Goal: Task Accomplishment & Management: Manage account settings

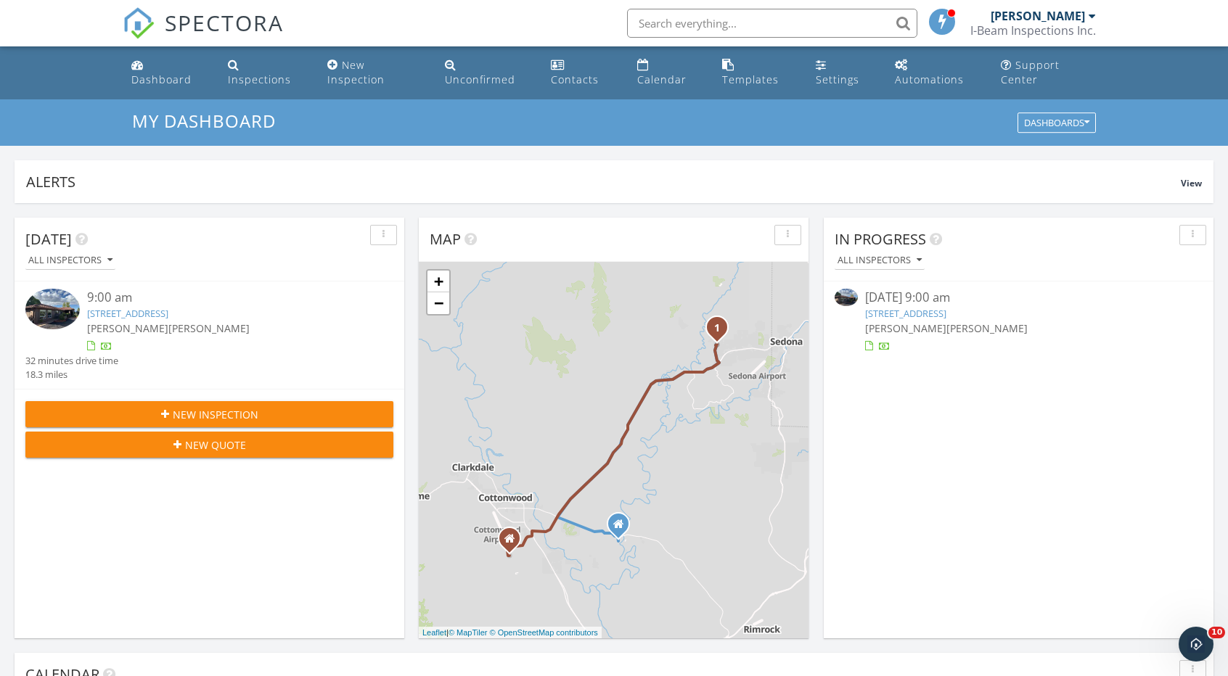
click at [923, 316] on link "504 Bristlecone Pines Rd , Sedona, Az 86336" at bounding box center [905, 313] width 81 height 13
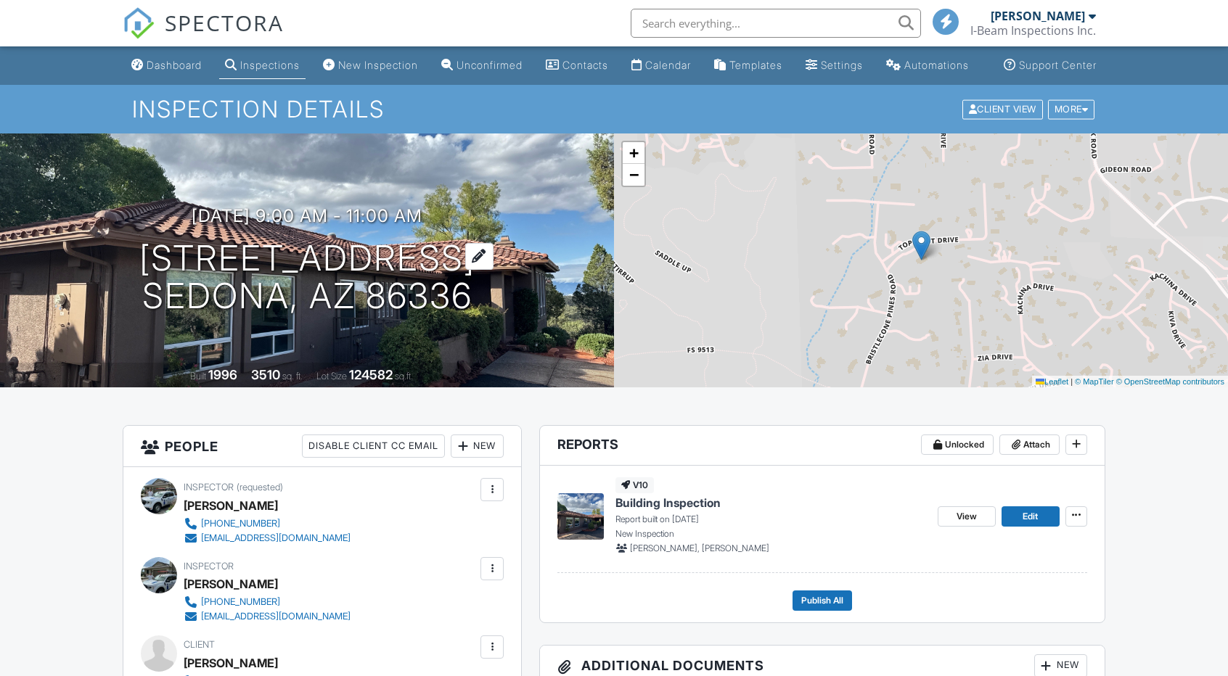
click at [303, 277] on h1 "504 Bristlecone Pines Rd Sedona, Az 86336" at bounding box center [307, 278] width 336 height 77
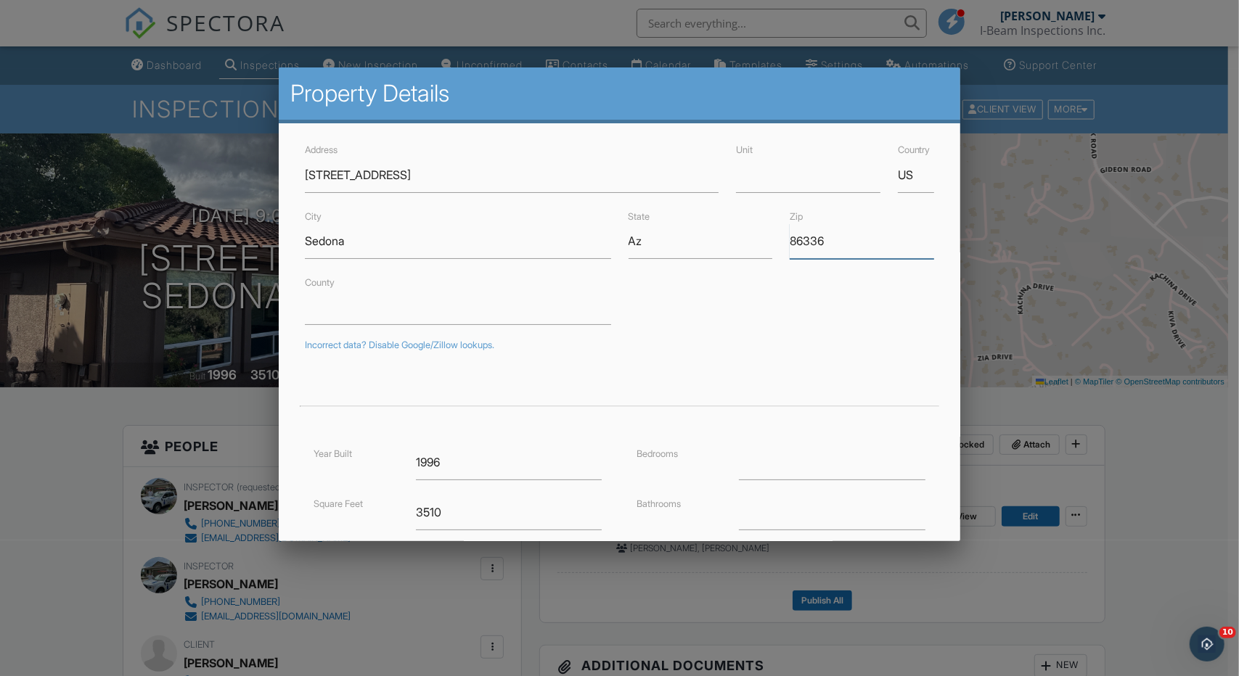
drag, startPoint x: 830, startPoint y: 242, endPoint x: 782, endPoint y: 242, distance: 47.9
click at [790, 242] on input "86336" at bounding box center [862, 242] width 144 height 36
click at [1166, 523] on div at bounding box center [619, 350] width 1239 height 846
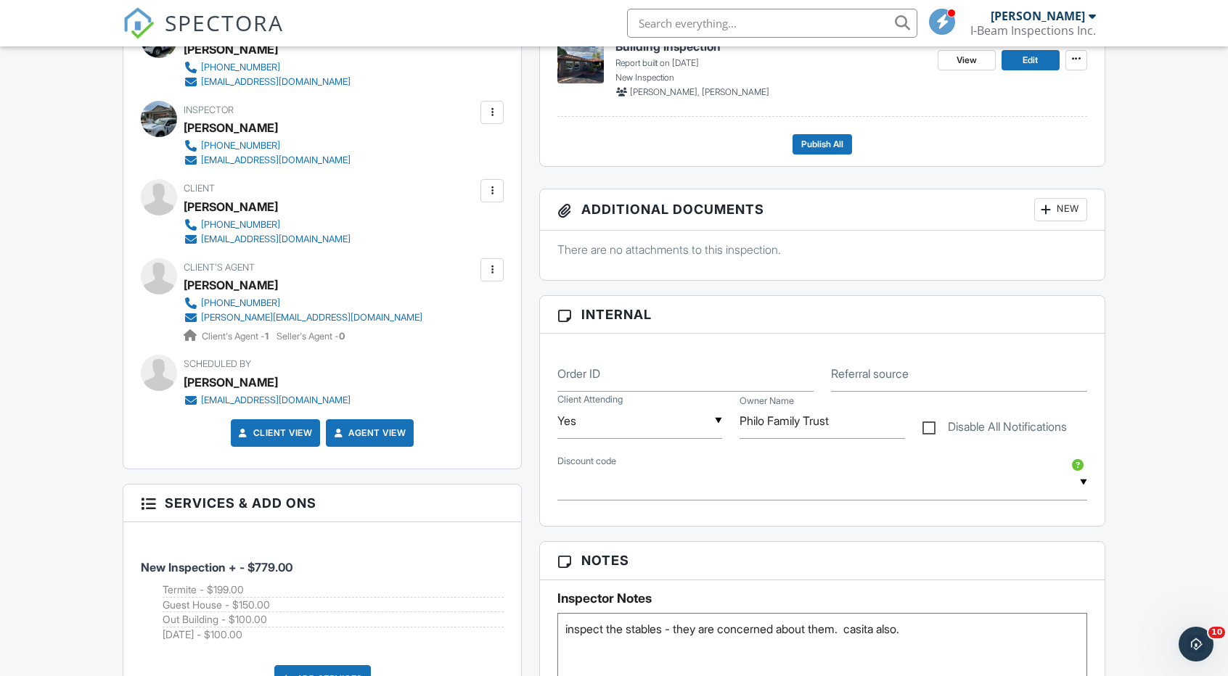
scroll to position [508, 0]
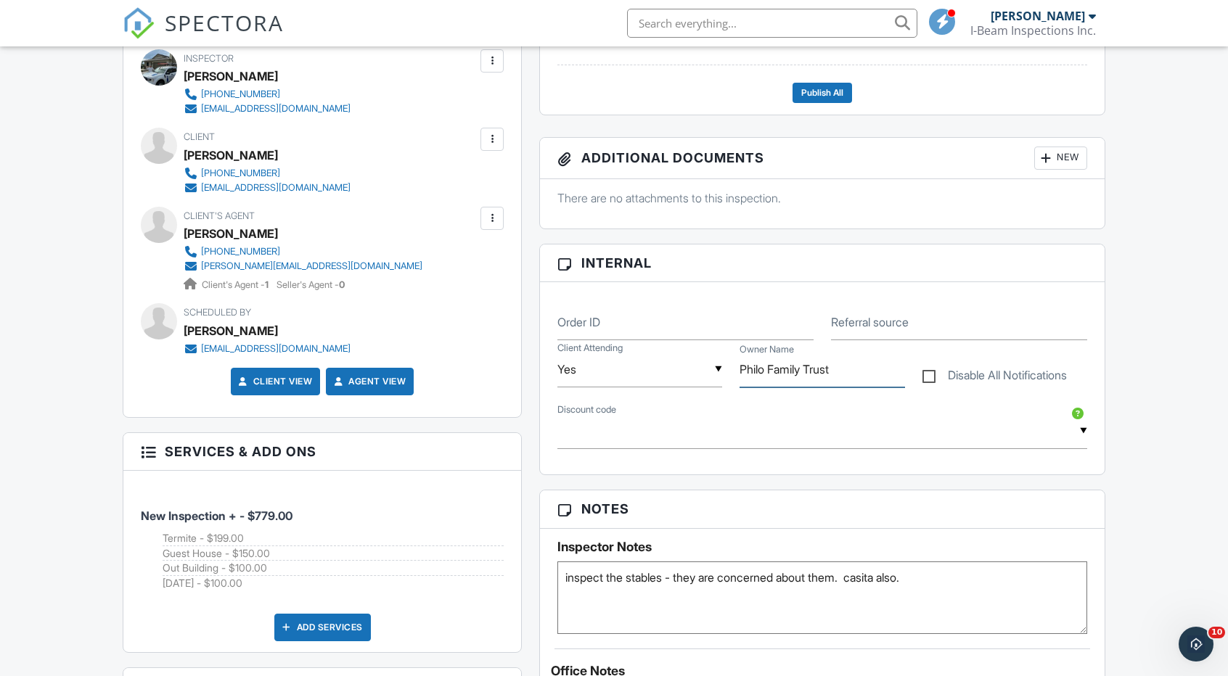
drag, startPoint x: 838, startPoint y: 380, endPoint x: 730, endPoint y: 381, distance: 107.4
click at [730, 381] on div "▼ Yes Yes No Yes No Client Attending Owner Name Philo Family Trust Disable All …" at bounding box center [822, 371] width 547 height 62
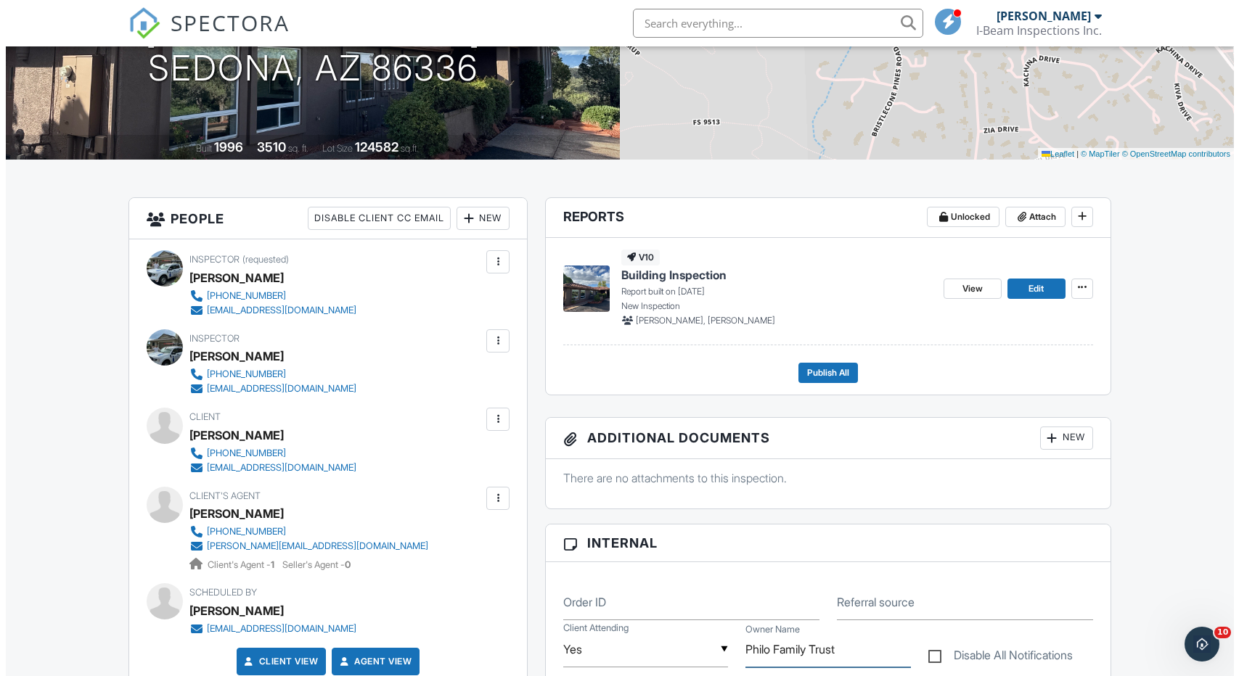
scroll to position [145, 0]
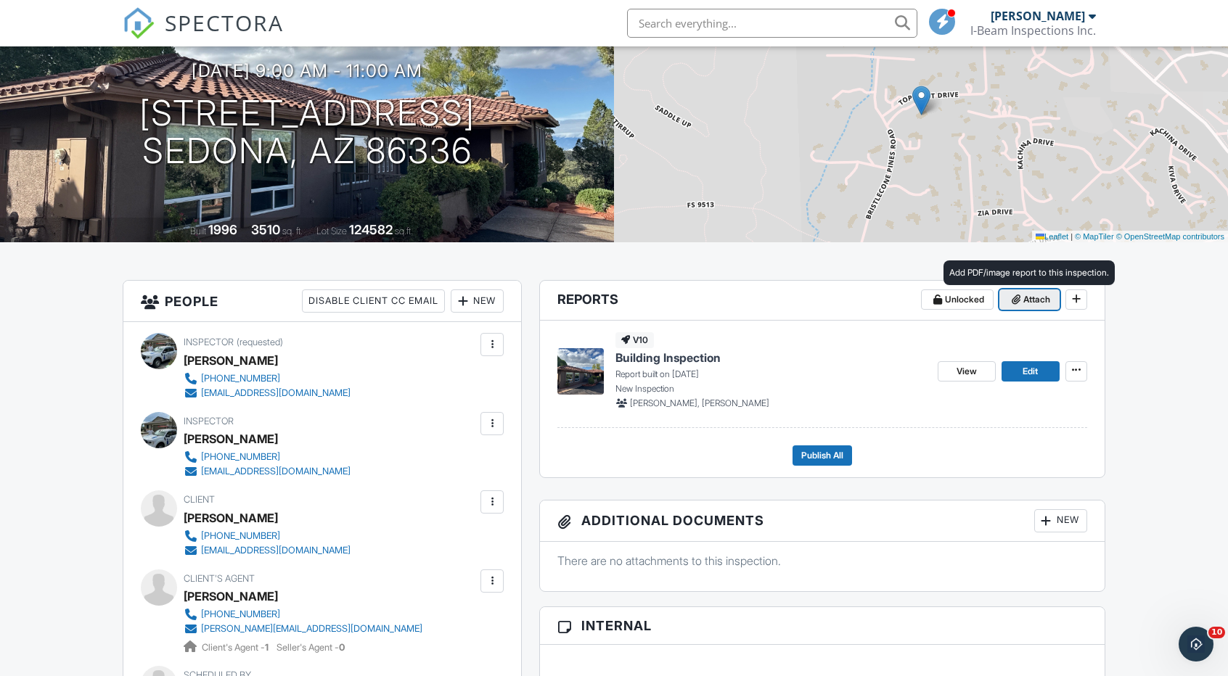
click at [1028, 307] on span "Attach" at bounding box center [1036, 299] width 27 height 15
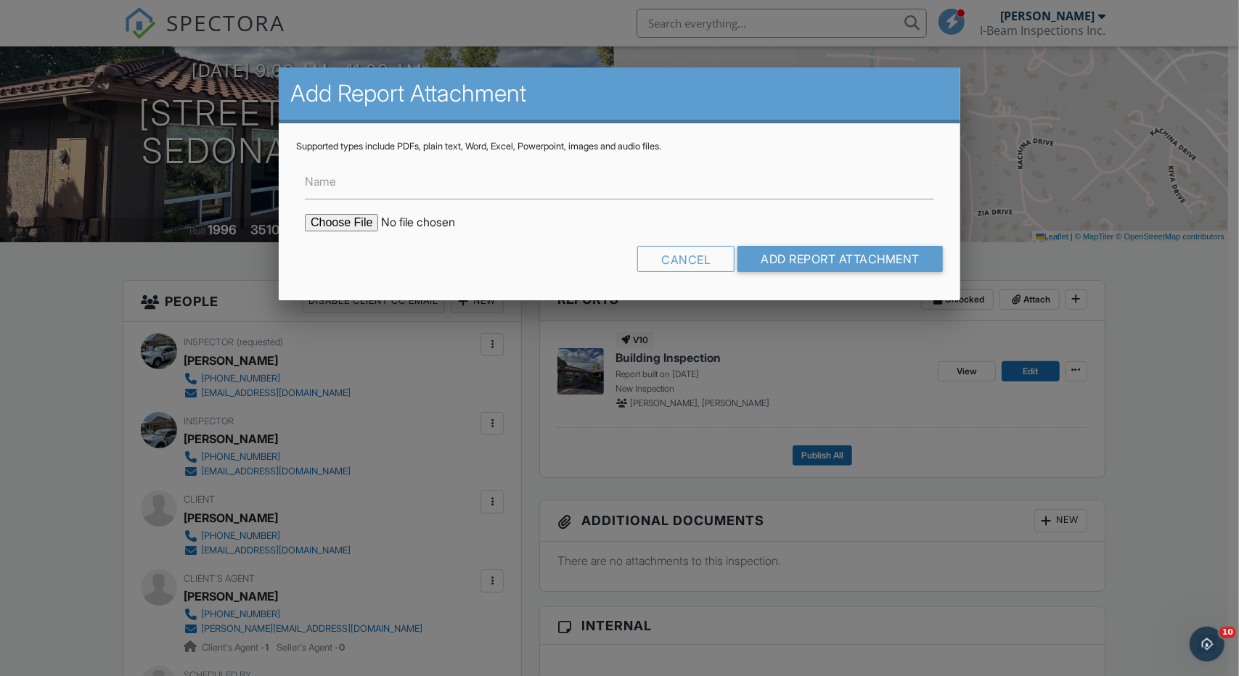
click at [344, 227] on input "file" at bounding box center [428, 222] width 247 height 17
type input "C:\fakepath\504 Bristlecone Pines Rd.pdf"
click at [343, 193] on input "Name" at bounding box center [619, 182] width 629 height 36
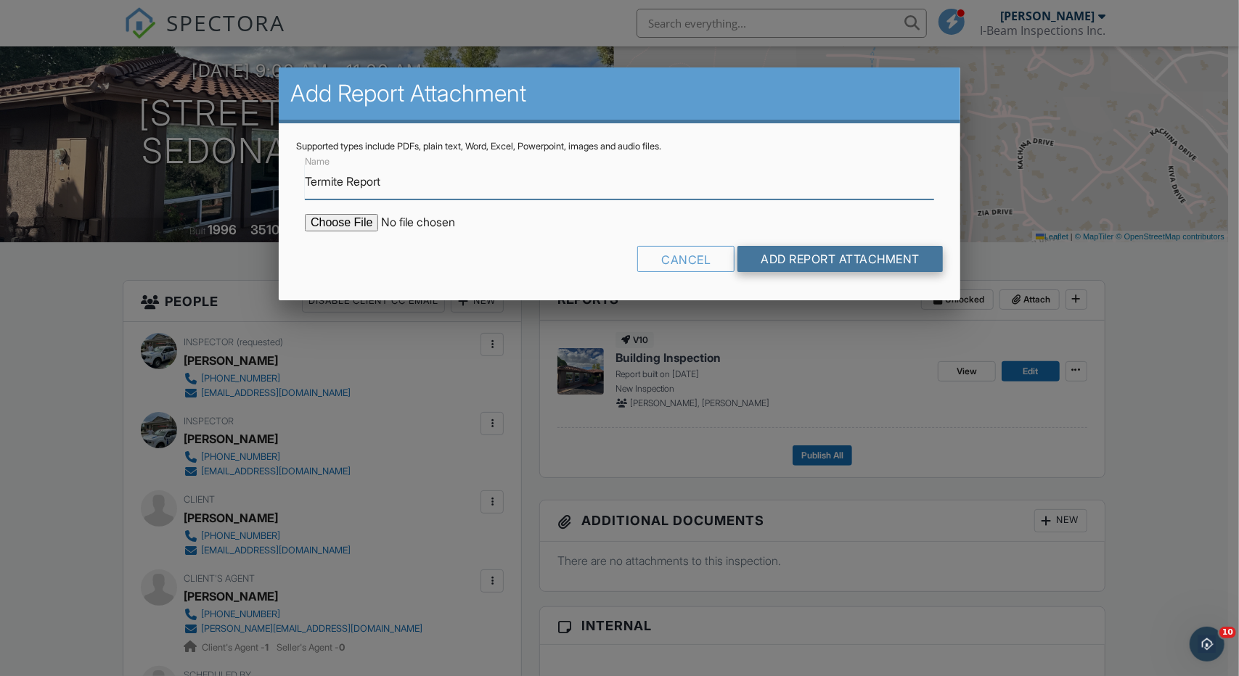
type input "Termite Report"
click at [791, 265] on input "Add Report Attachment" at bounding box center [839, 259] width 205 height 26
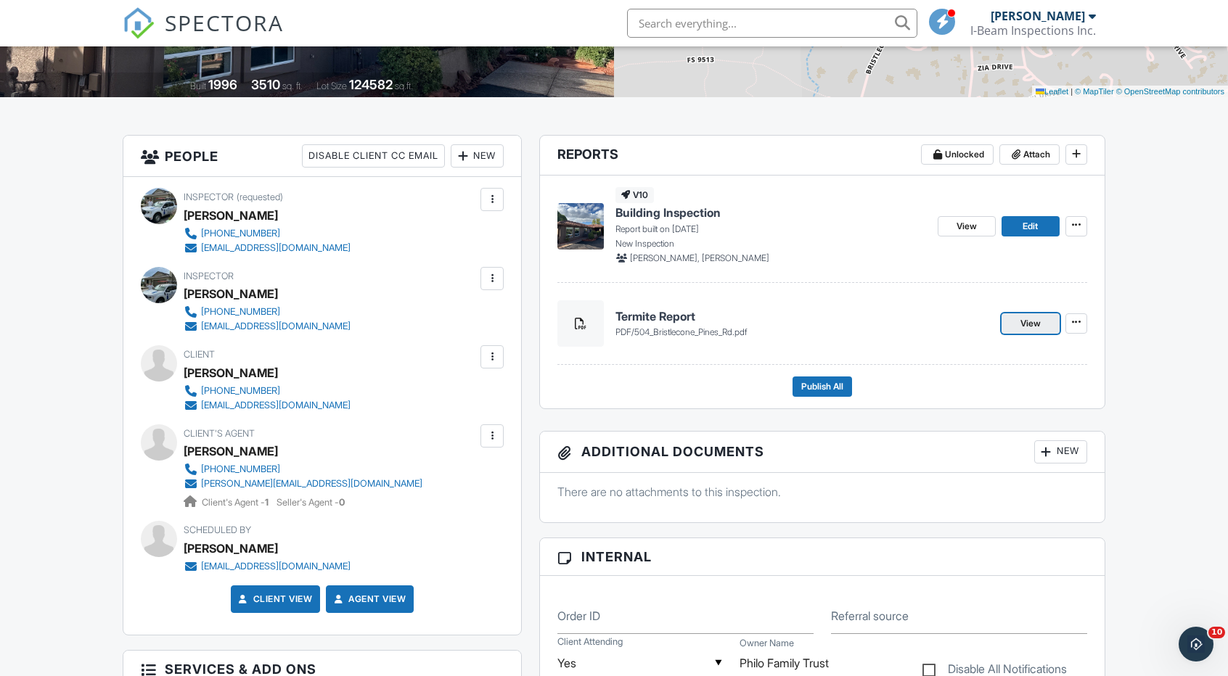
click at [1020, 331] on span "View" at bounding box center [1030, 323] width 20 height 15
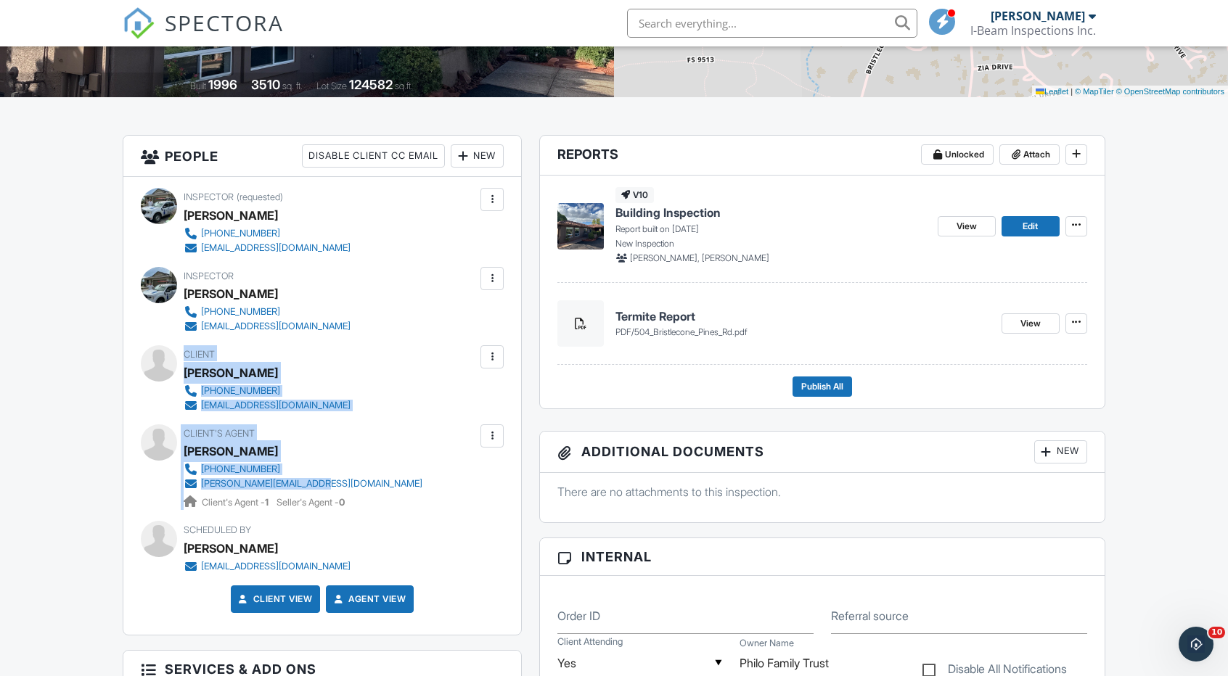
drag, startPoint x: 184, startPoint y: 367, endPoint x: 327, endPoint y: 493, distance: 190.2
click at [341, 499] on div "Inspector (requested) [PERSON_NAME] [PHONE_NUMBER] [EMAIL_ADDRESS][DOMAIN_NAME]…" at bounding box center [322, 405] width 398 height 457
copy div "Client [PERSON_NAME] [PHONE_NUMBER] [EMAIL_ADDRESS][DOMAIN_NAME] Edit Resend Co…"
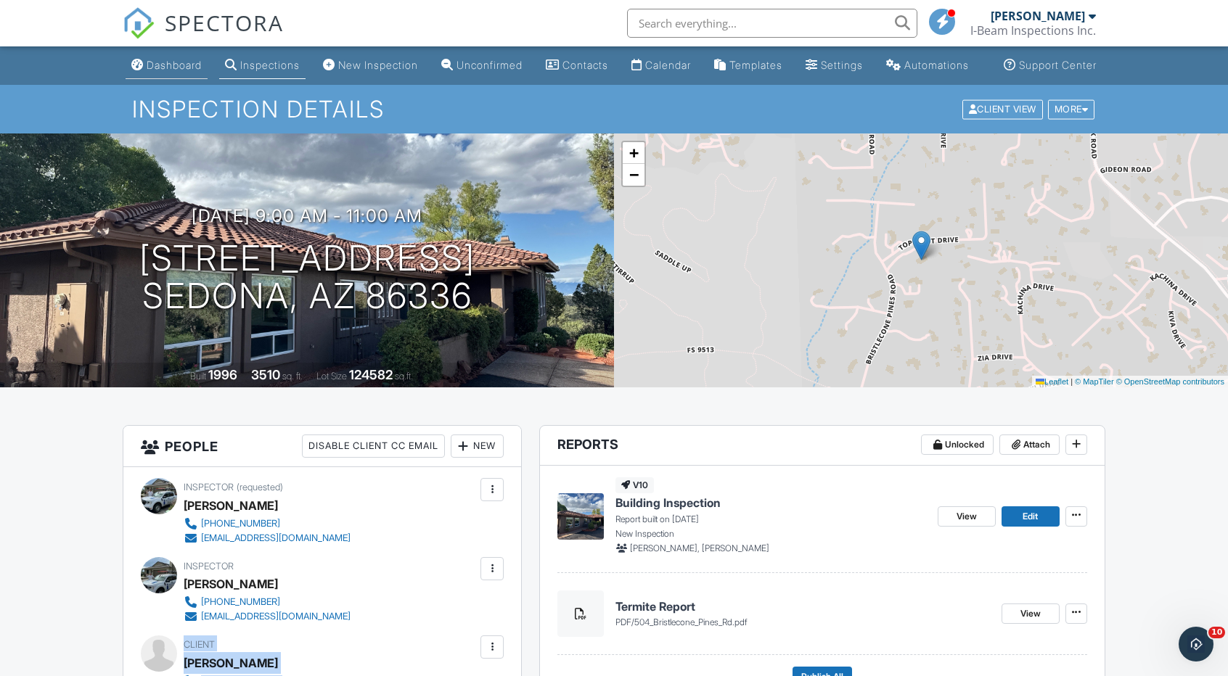
click at [151, 71] on div "Dashboard" at bounding box center [174, 65] width 55 height 12
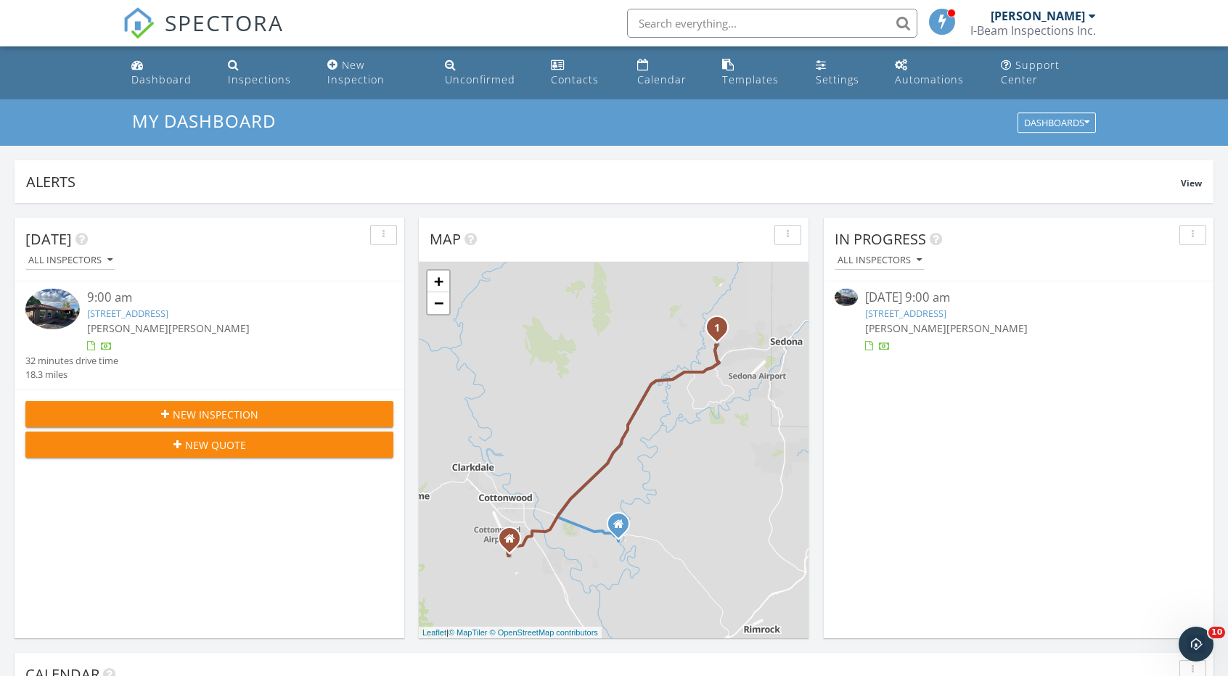
click at [946, 316] on link "504 Bristlecone Pines Rd , Sedona, Az 86336" at bounding box center [905, 313] width 81 height 13
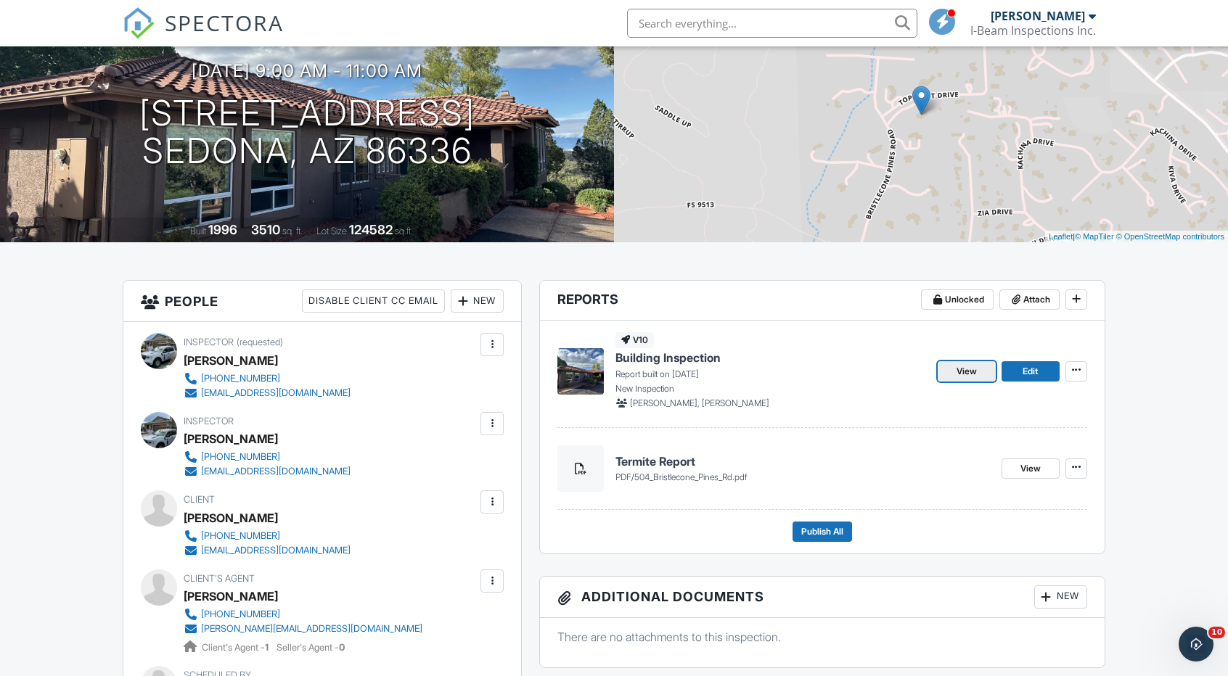
click at [962, 379] on span "View" at bounding box center [967, 371] width 20 height 15
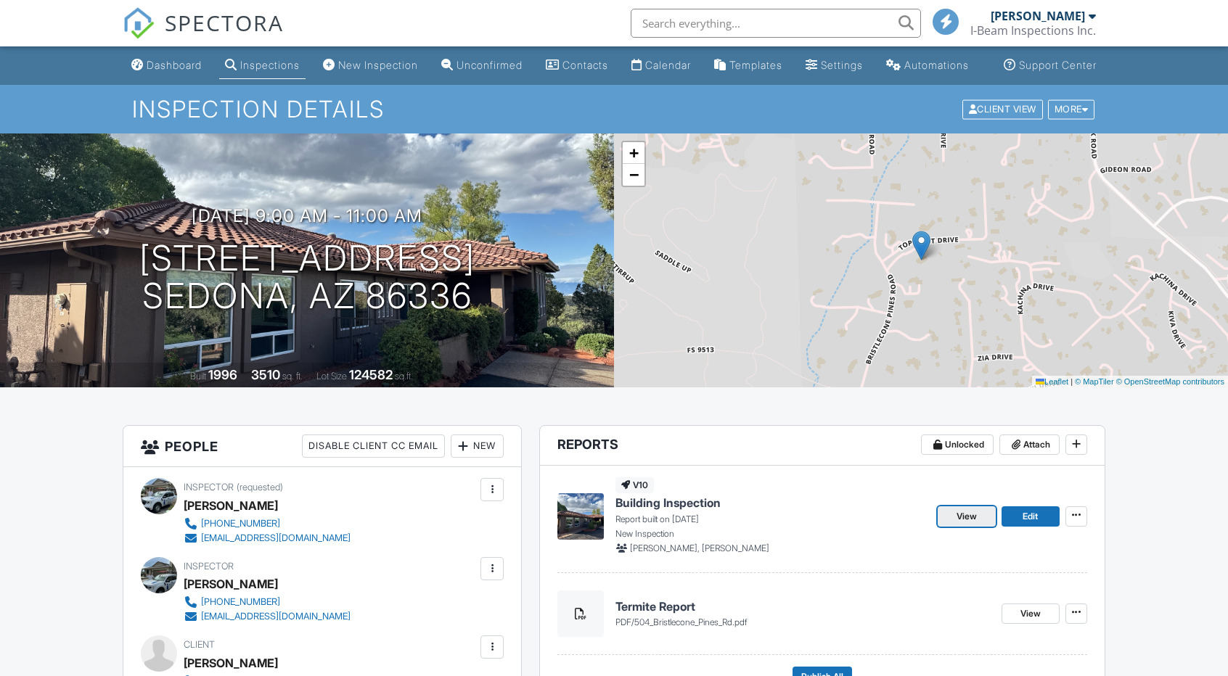
click at [969, 524] on span "View" at bounding box center [967, 517] width 20 height 15
